Goal: Task Accomplishment & Management: Use online tool/utility

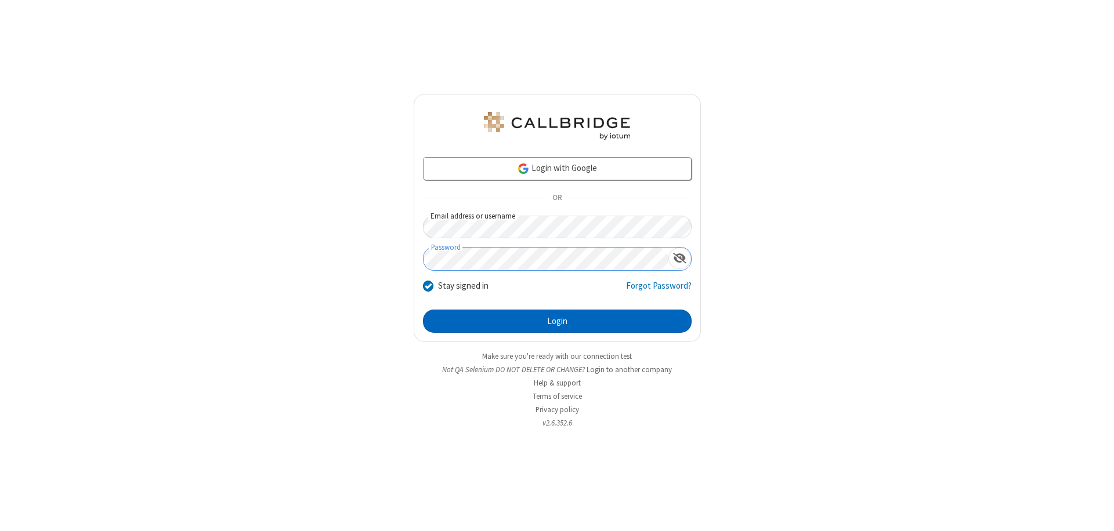
click at [557, 321] on button "Login" at bounding box center [557, 321] width 269 height 23
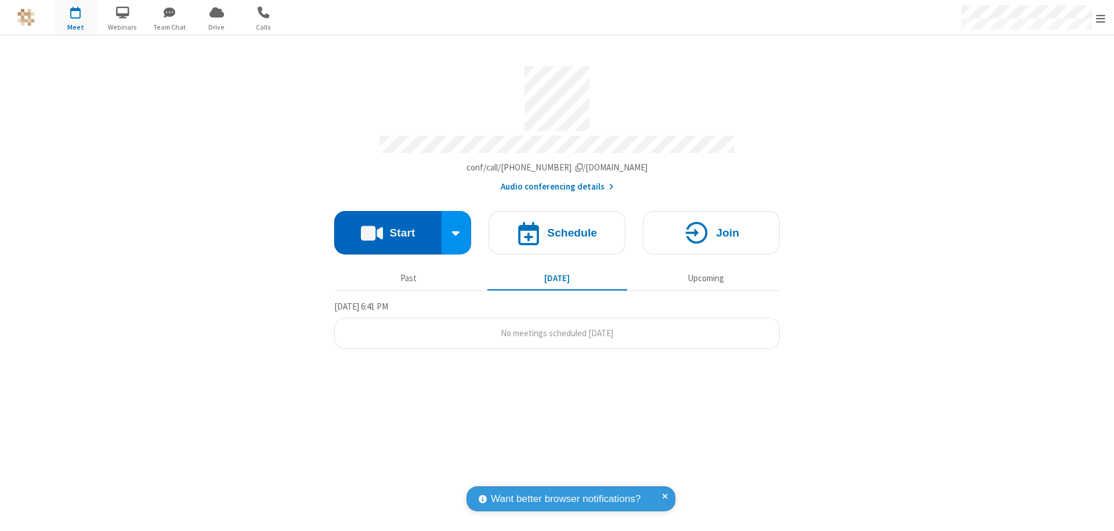
click at [387, 227] on button "Start" at bounding box center [387, 233] width 107 height 44
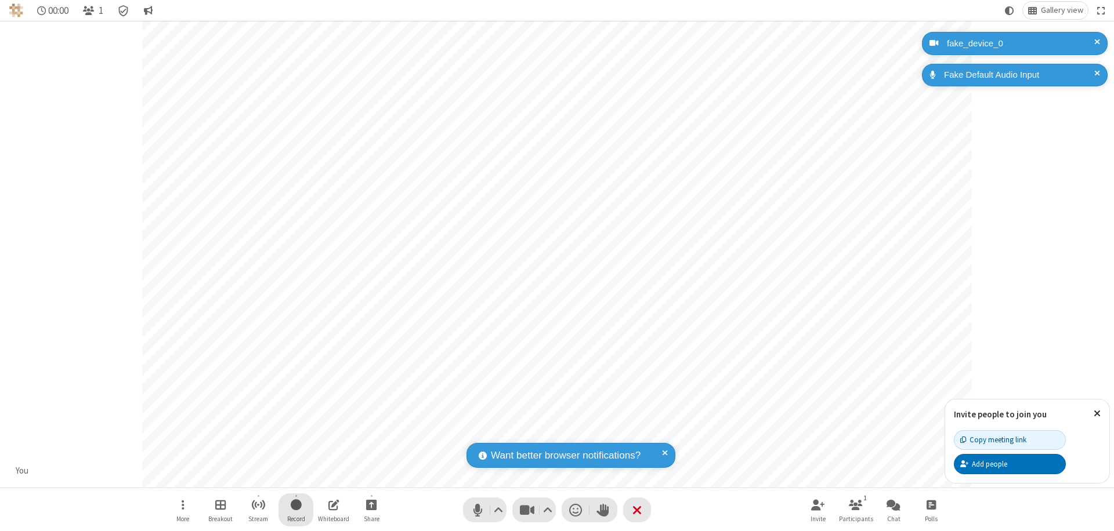
click at [296, 510] on span "Start recording" at bounding box center [296, 505] width 11 height 15
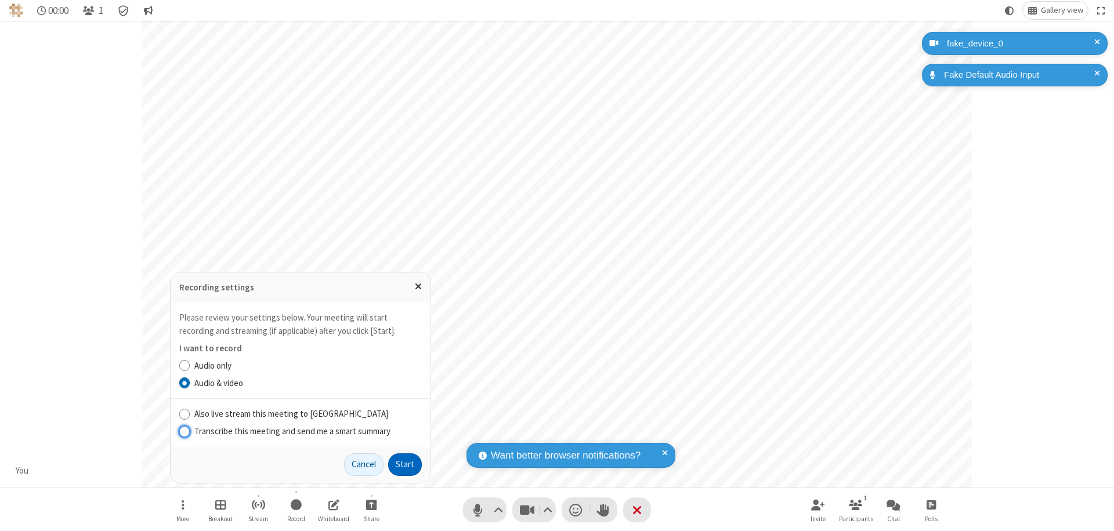
click at [405, 465] on button "Start" at bounding box center [405, 465] width 34 height 23
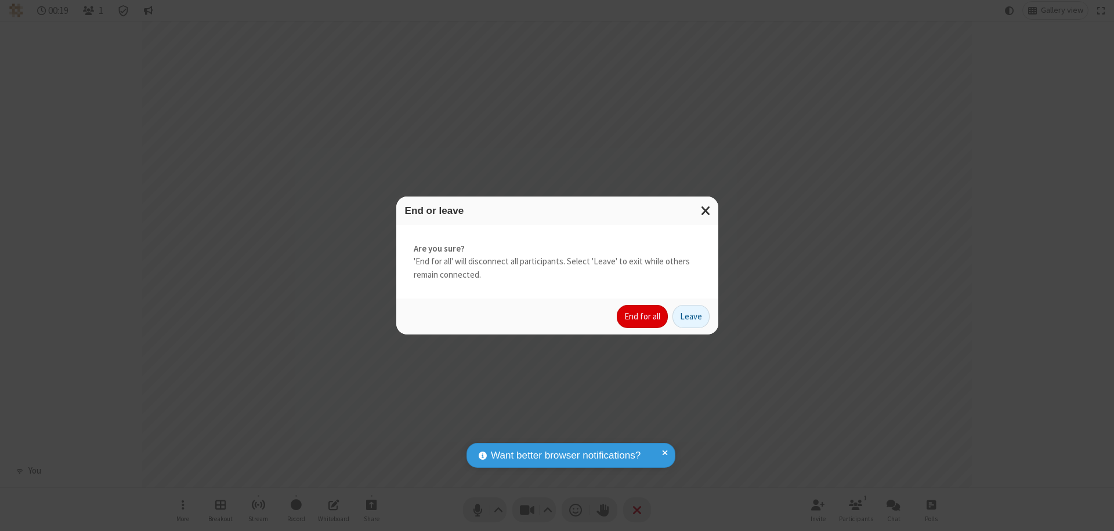
click at [643, 317] on button "End for all" at bounding box center [642, 316] width 51 height 23
